Goal: Obtain resource: Download file/media

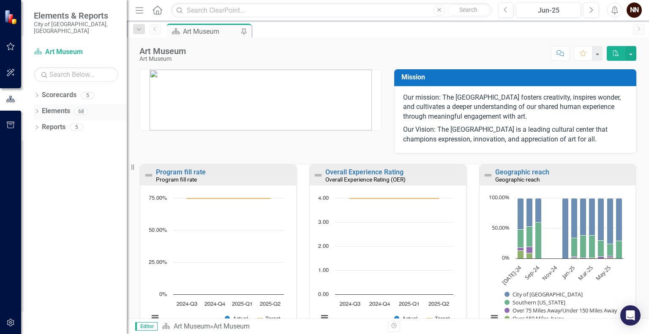
click at [37, 110] on icon "Dropdown" at bounding box center [37, 112] width 6 height 5
click at [31, 126] on icon "Dropdown" at bounding box center [28, 128] width 6 height 5
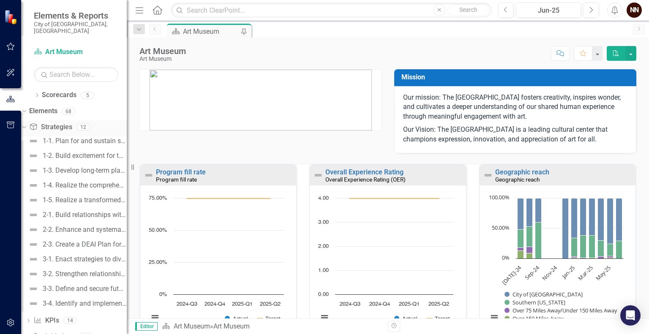
click at [25, 124] on icon "Dropdown" at bounding box center [23, 127] width 5 height 6
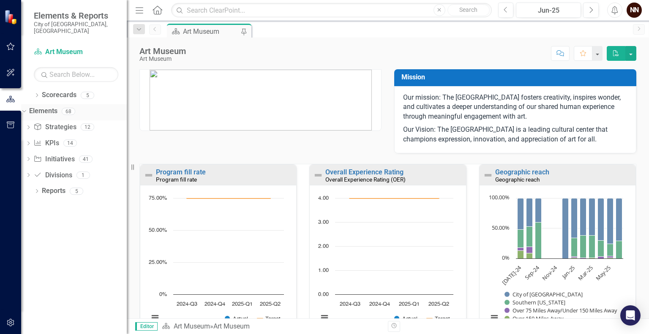
click at [53, 106] on link "Elements" at bounding box center [43, 111] width 28 height 10
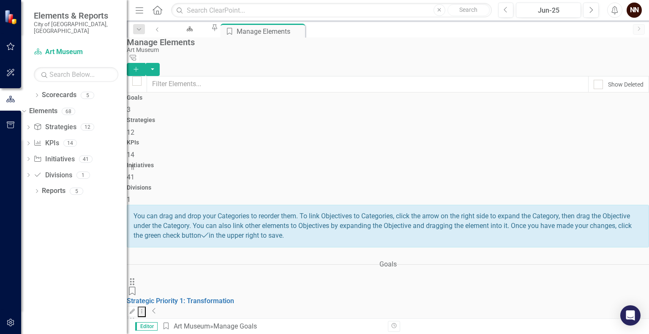
click at [156, 308] on icon "Collapse" at bounding box center [154, 311] width 4 height 7
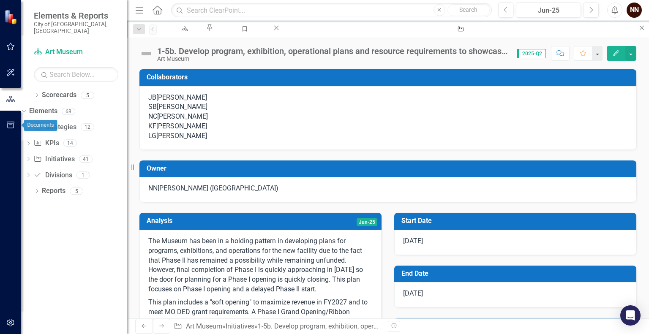
click at [15, 125] on icon "button" at bounding box center [10, 125] width 9 height 7
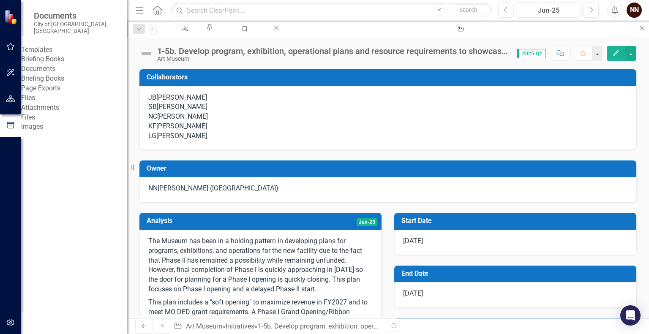
click at [58, 62] on link "Briefing Books" at bounding box center [74, 60] width 106 height 10
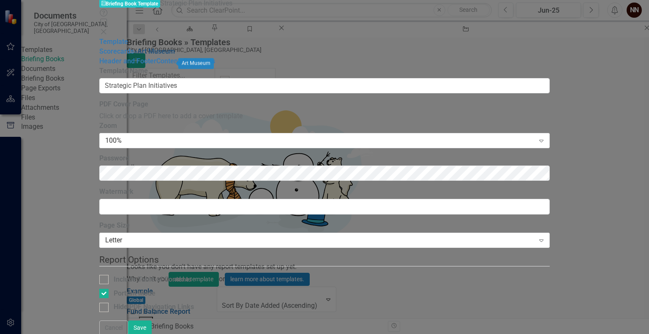
click at [134, 55] on link "» [GEOGRAPHIC_DATA]" at bounding box center [154, 51] width 41 height 8
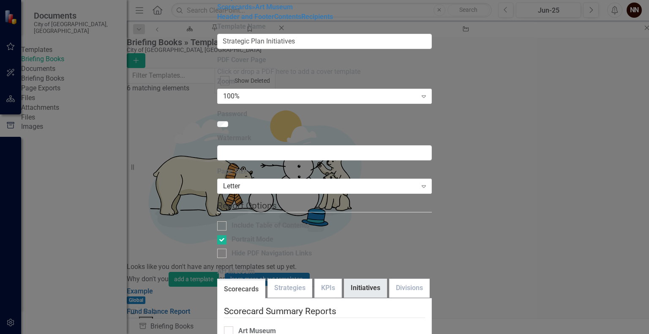
click at [344, 279] on link "Initiatives" at bounding box center [365, 288] width 42 height 18
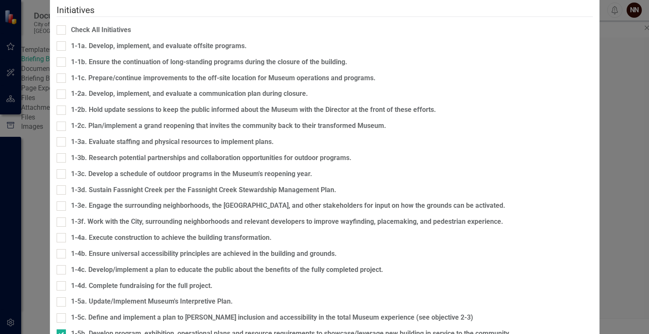
scroll to position [169, 0]
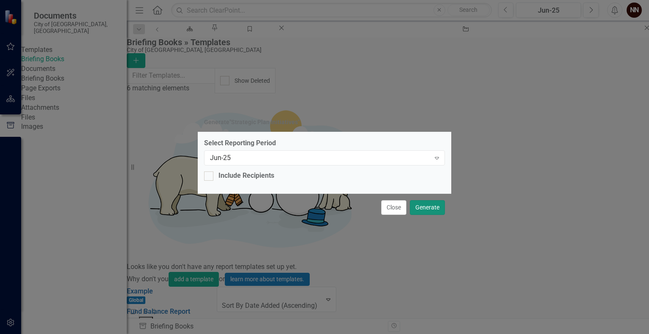
click at [432, 206] on button "Generate" at bounding box center [427, 207] width 35 height 15
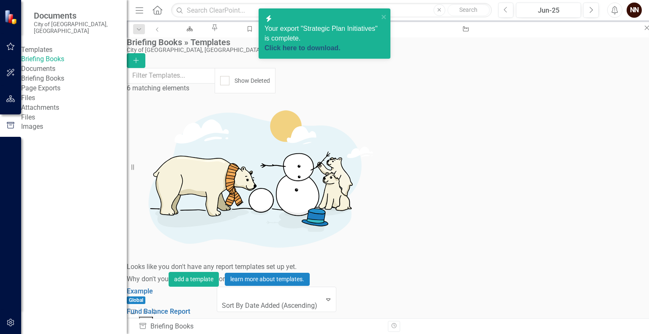
click at [338, 44] on link "Click here to download." at bounding box center [302, 47] width 76 height 7
